Goal: Complete application form

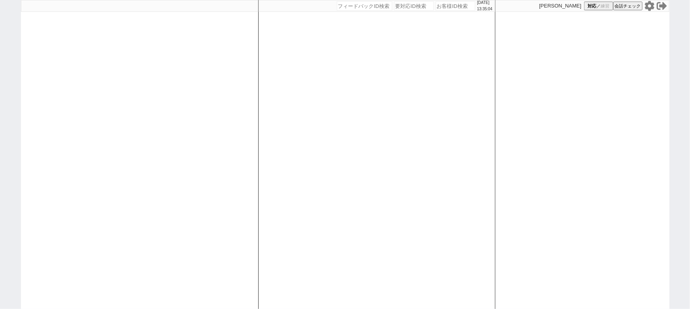
click at [348, 6] on input "number" at bounding box center [364, 5] width 55 height 9
paste input "140696"
type input "140696"
select select "100"
select select "1"
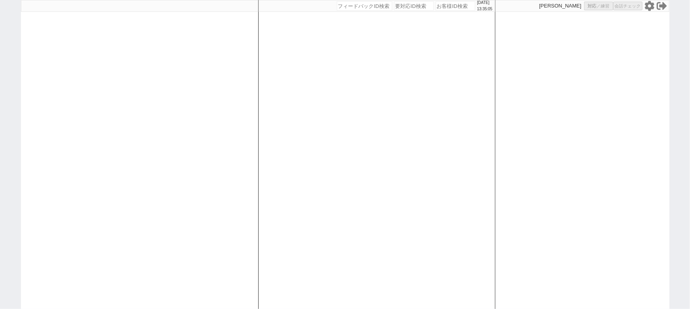
select select "2"
select select "5"
select select
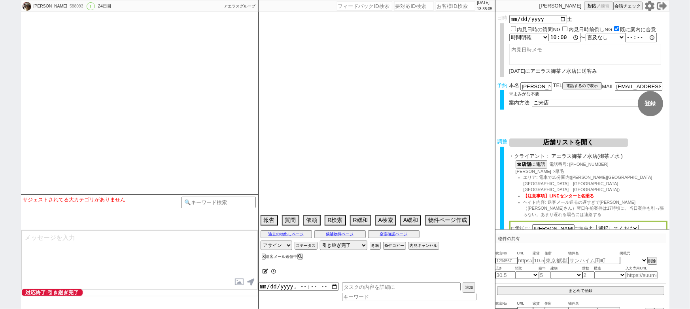
select select "481"
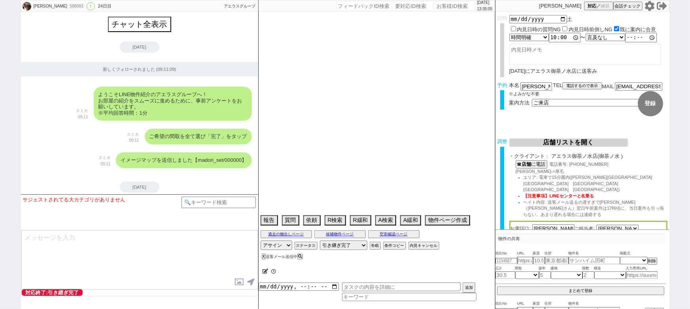
select select "2025"
select select "10"
select select "36"
select select "1"
select select "62"
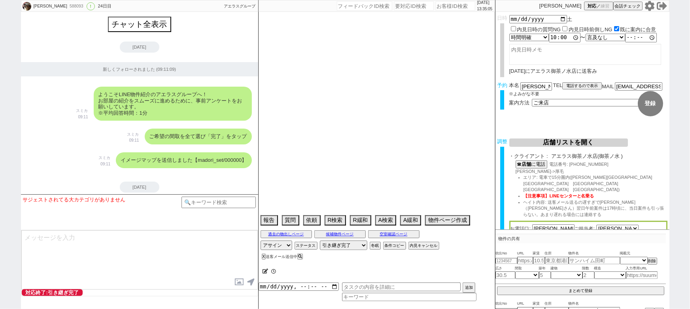
select select "60"
select select "1479"
select select "64"
select select "1557"
select select "75"
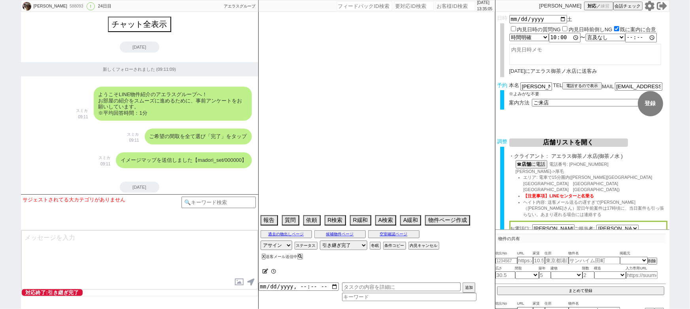
select select "1785"
select select "59"
select select "1461"
select select "14"
select select "70"
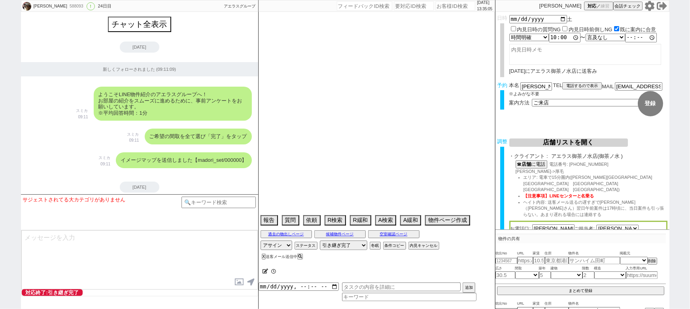
select select "[DATE]"
select select "66"
select select "825"
select select "65"
select select "[DATE]"
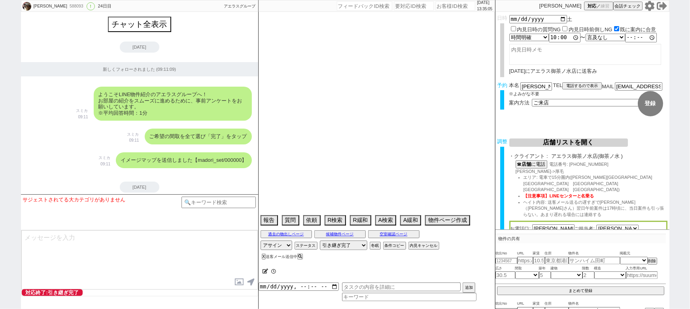
select select "67"
select select "[DATE]"
select select "63"
select select "1535"
select select "71"
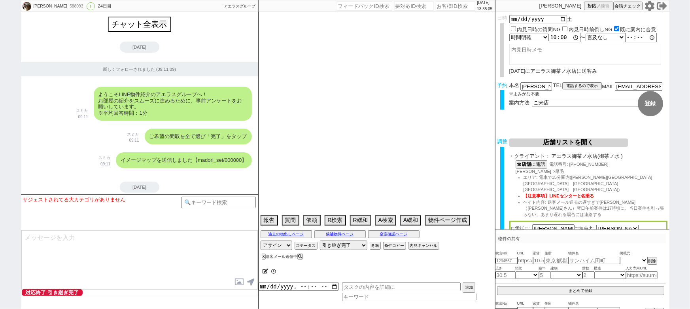
select select "69"
select select "[DATE]"
select select "68"
select select "[DATE]"
select select "48"
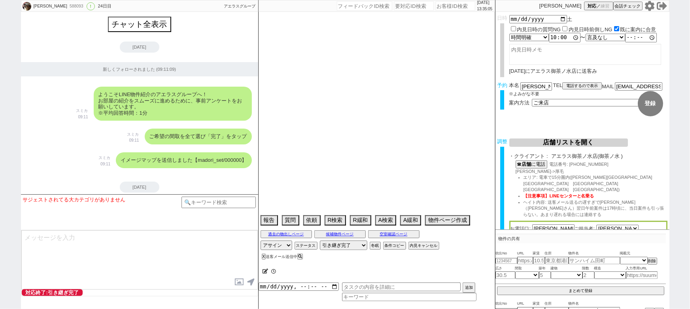
select select "12"
select select "11"
select select "61"
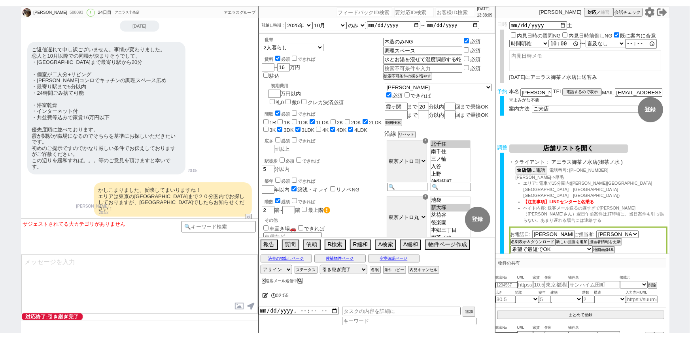
scroll to position [3198, 0]
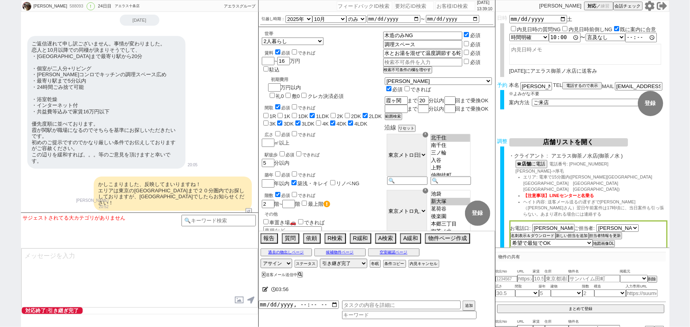
click at [51, 121] on div "ご返信遅れて申し訳ございません。事情が変わりました。 恋人と10月以降での同棲が決まりそうでして、 ・[GEOGRAPHIC_DATA]まで最寄り駅から20分…" at bounding box center [106, 102] width 158 height 133
click at [79, 90] on div "ご返信遅れて申し訳ございません。事情が変わりました。 恋人と10月以降での同棲が決まりそうでして、 ・[GEOGRAPHIC_DATA]まで最寄り駅から20分…" at bounding box center [106, 102] width 158 height 133
click at [649, 6] on icon at bounding box center [649, 6] width 10 height 10
click at [77, 162] on div "ご返信遅れて申し訳ございません。事情が変わりました。 恋人と10月以降での同棲が決まりそうでして、 ・[GEOGRAPHIC_DATA]まで最寄り駅から20分…" at bounding box center [106, 102] width 158 height 133
click at [67, 5] on div "588093" at bounding box center [76, 6] width 18 height 6
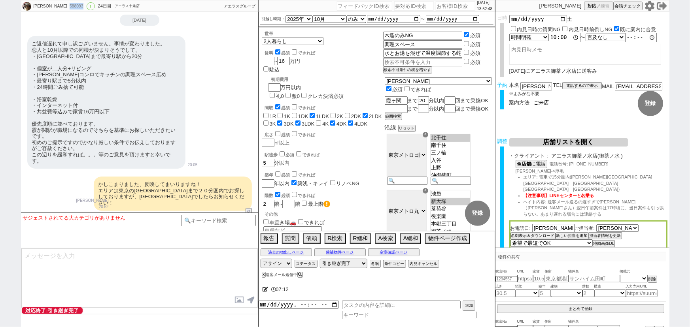
click at [67, 5] on div "588093" at bounding box center [76, 6] width 18 height 6
copy div "588093"
